Goal: Task Accomplishment & Management: Use online tool/utility

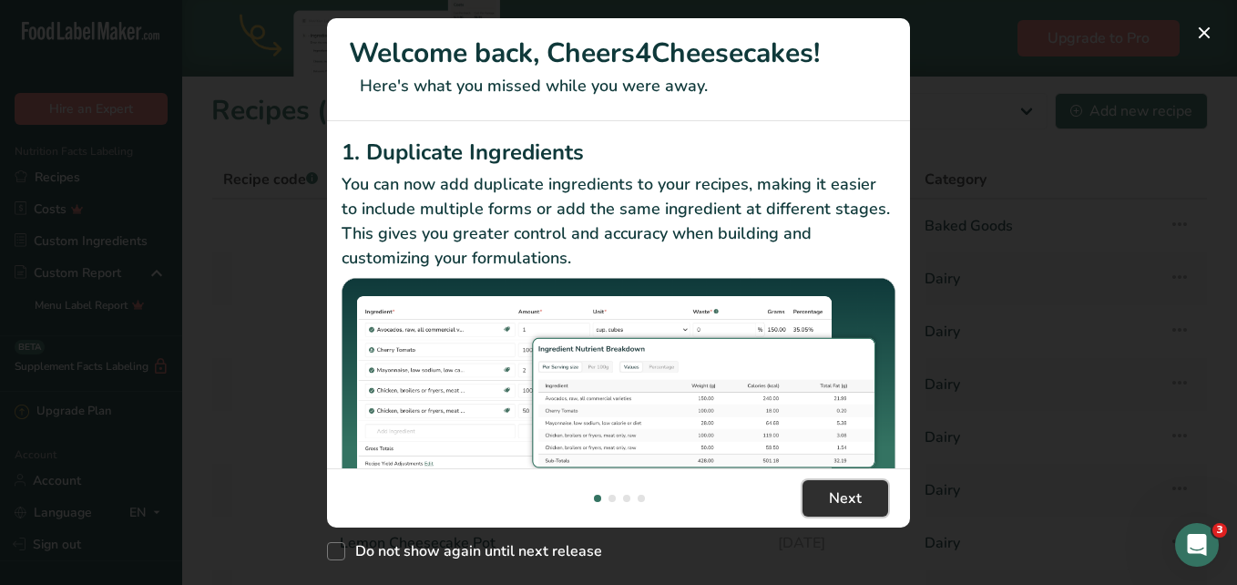
click at [854, 491] on span "Next" at bounding box center [845, 498] width 33 height 22
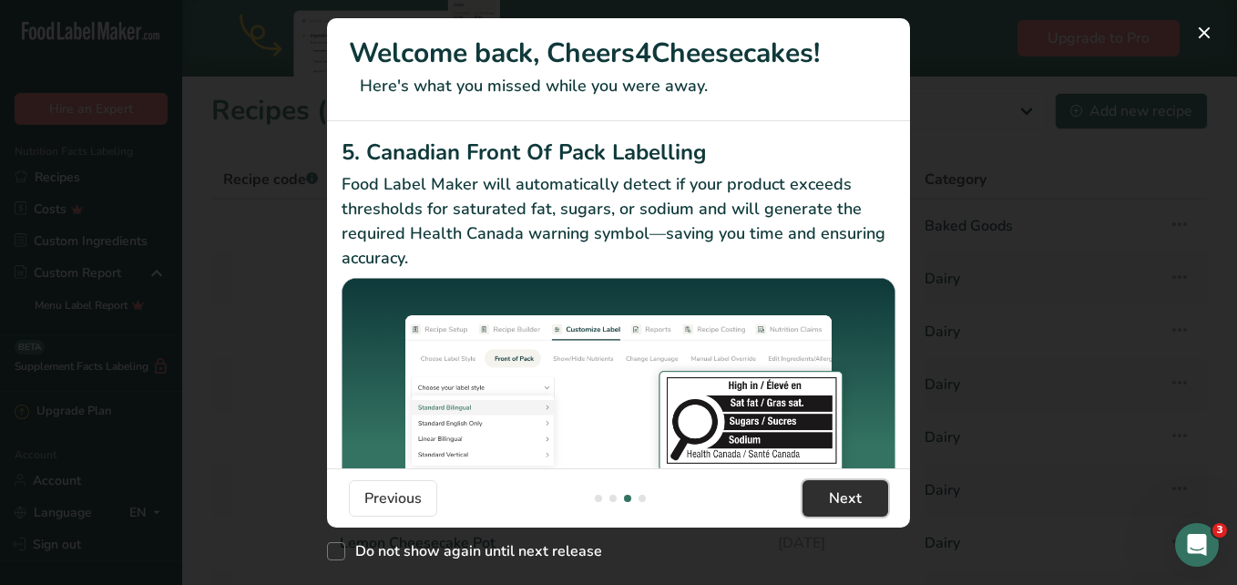
click at [854, 491] on span "Next" at bounding box center [845, 498] width 33 height 22
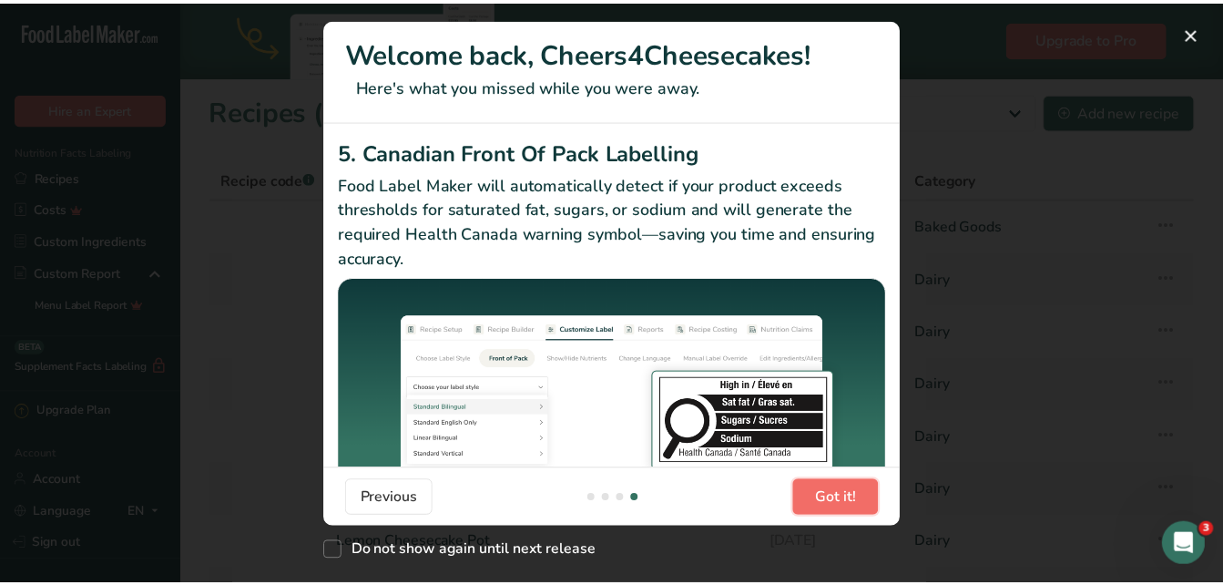
scroll to position [0, 1749]
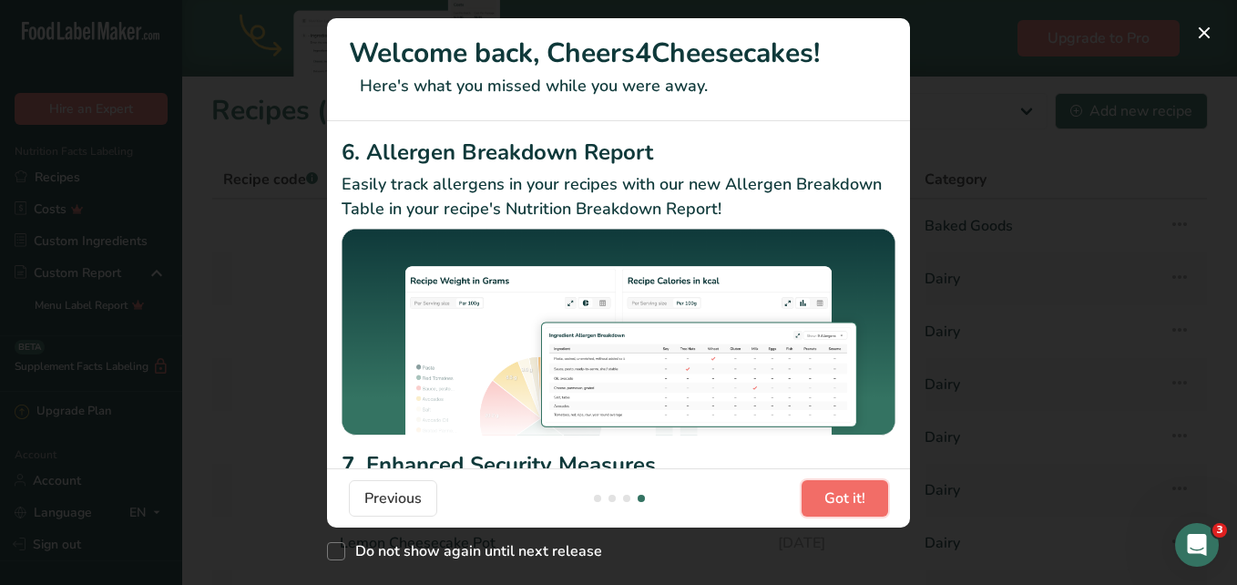
click at [855, 491] on span "Got it!" at bounding box center [844, 498] width 41 height 22
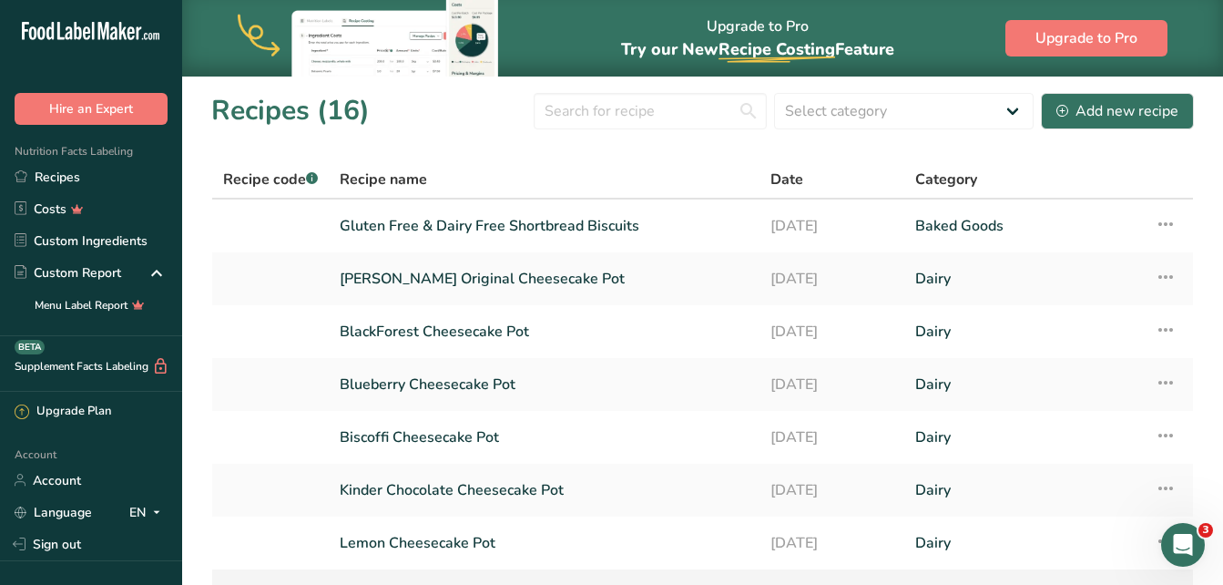
scroll to position [290, 0]
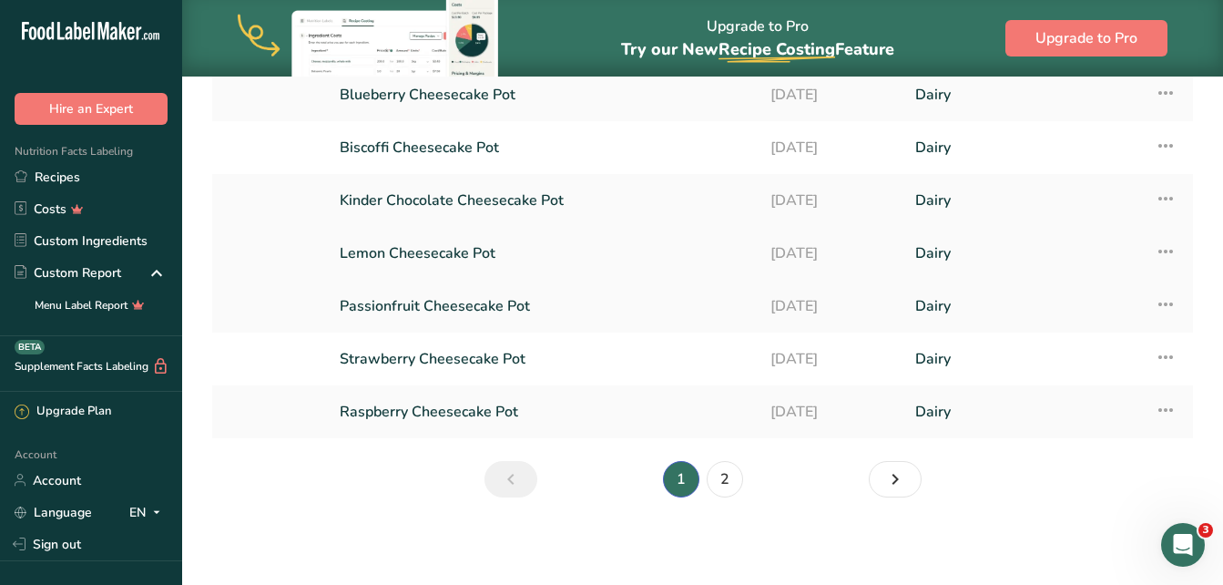
click at [435, 251] on link "Lemon Cheesecake Pot" at bounding box center [544, 253] width 409 height 38
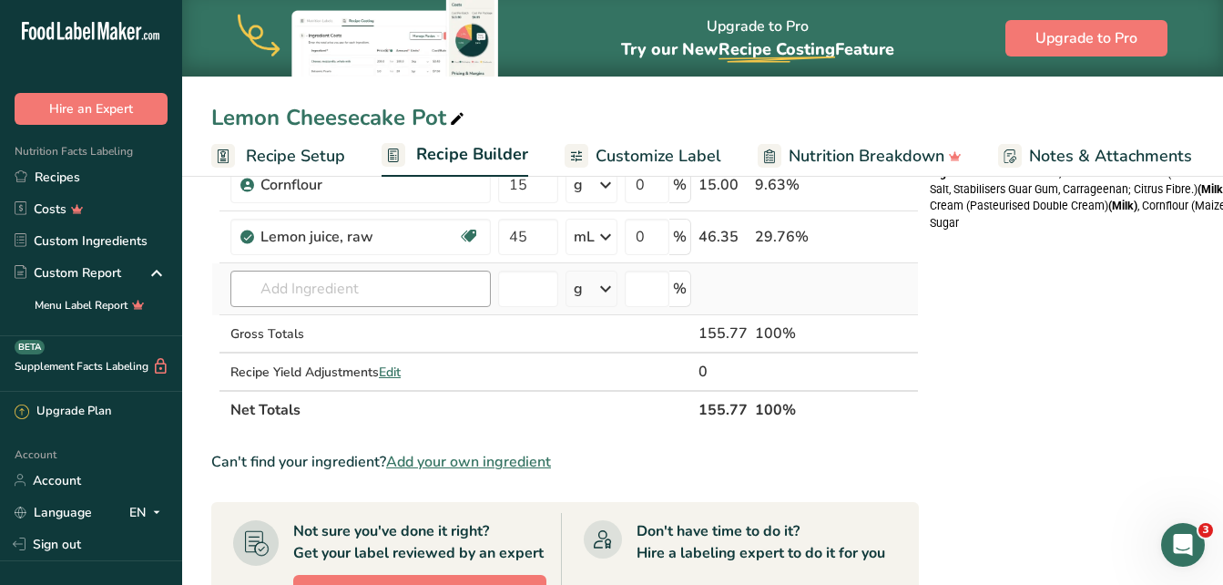
scroll to position [364, 0]
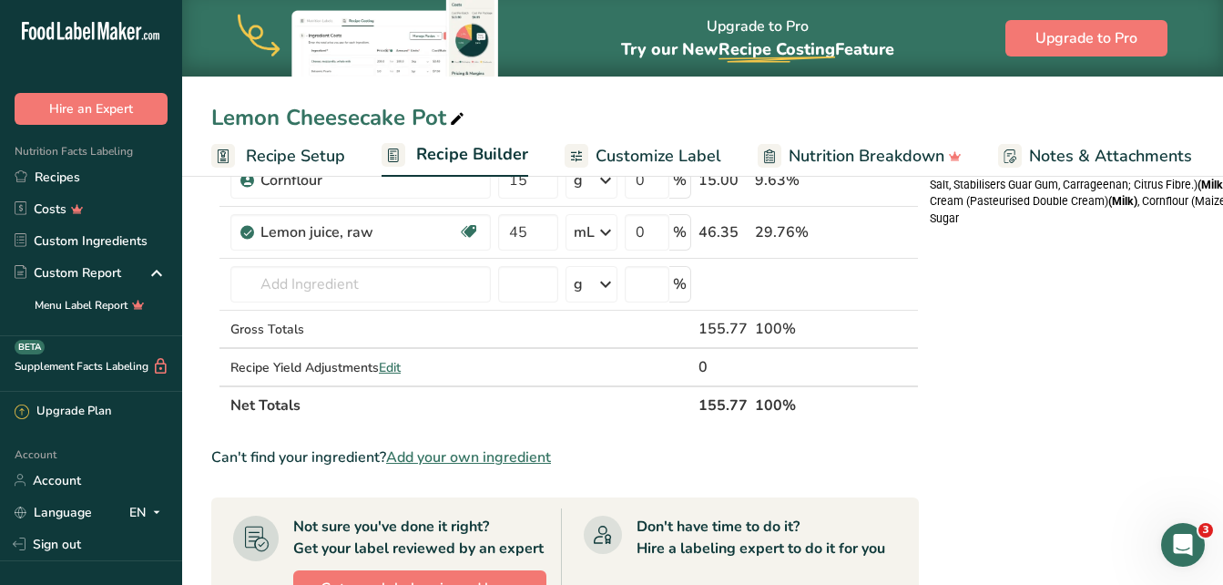
click at [486, 454] on span "Add your own ingredient" at bounding box center [468, 457] width 165 height 22
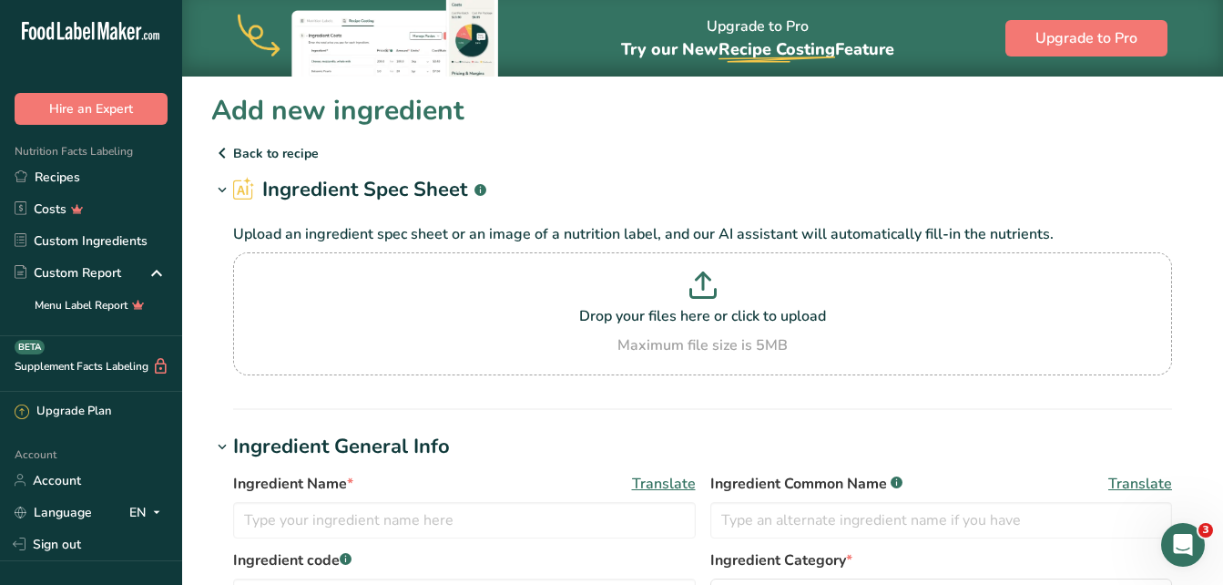
click at [220, 190] on icon at bounding box center [222, 191] width 16 height 26
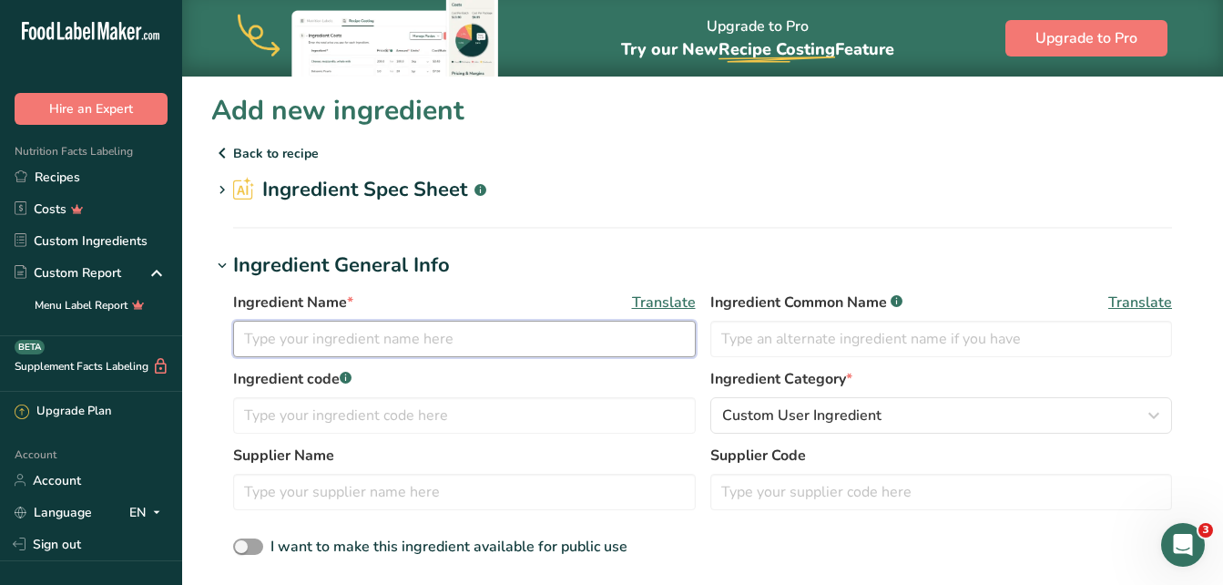
click at [378, 342] on input "text" at bounding box center [464, 339] width 463 height 36
type input "Gluten free & Dairy Free Shortbread"
